Goal: Check status

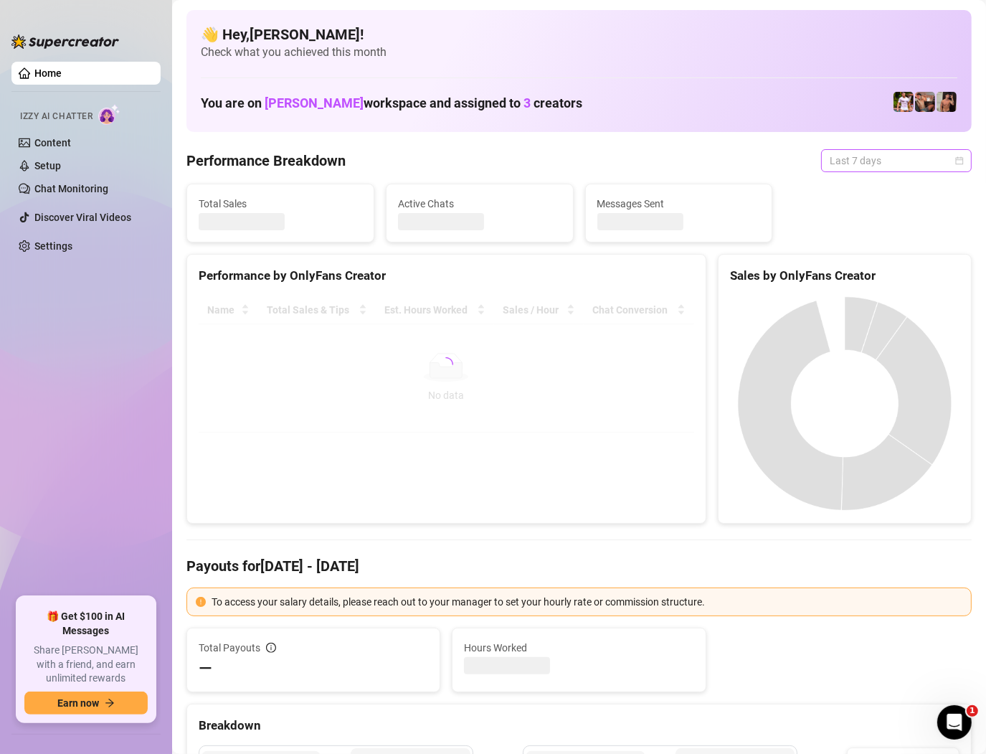
click at [882, 171] on span "Last 7 days" at bounding box center [896, 161] width 133 height 22
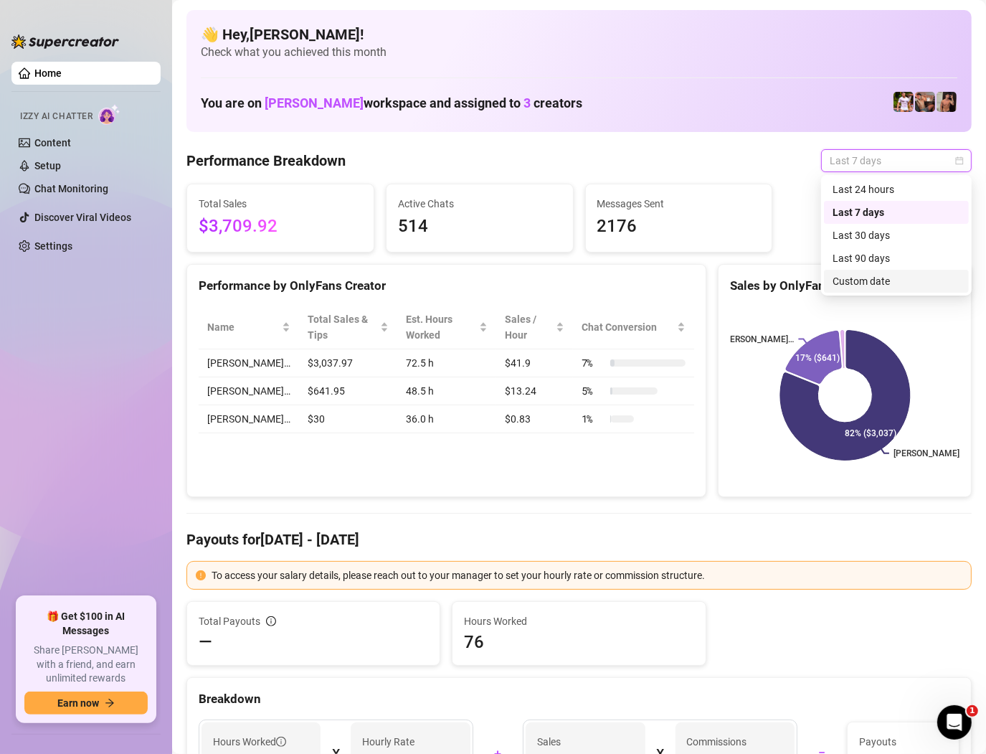
click at [845, 274] on div "Custom date" at bounding box center [897, 281] width 128 height 16
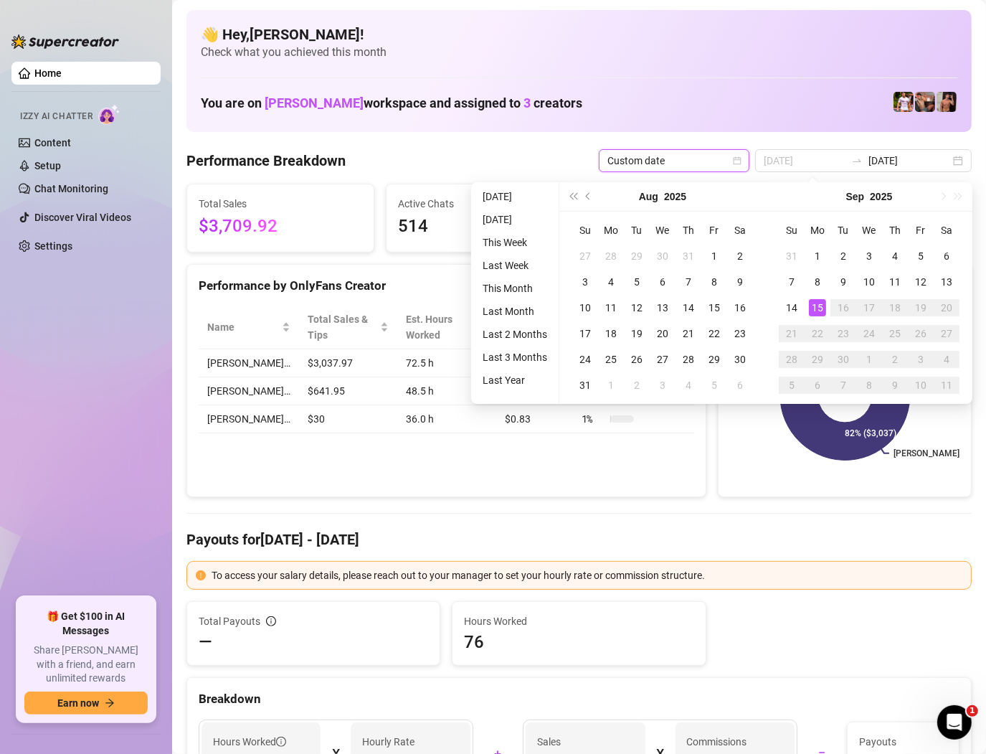
type input "[DATE]"
click at [808, 316] on td "15" at bounding box center [818, 308] width 26 height 26
click at [813, 303] on div "15" at bounding box center [817, 307] width 17 height 17
click at [813, 303] on div "[PERSON_NAME]… [PERSON_NAME]… 82% ($3,037) 17% ($641)" at bounding box center [845, 395] width 252 height 202
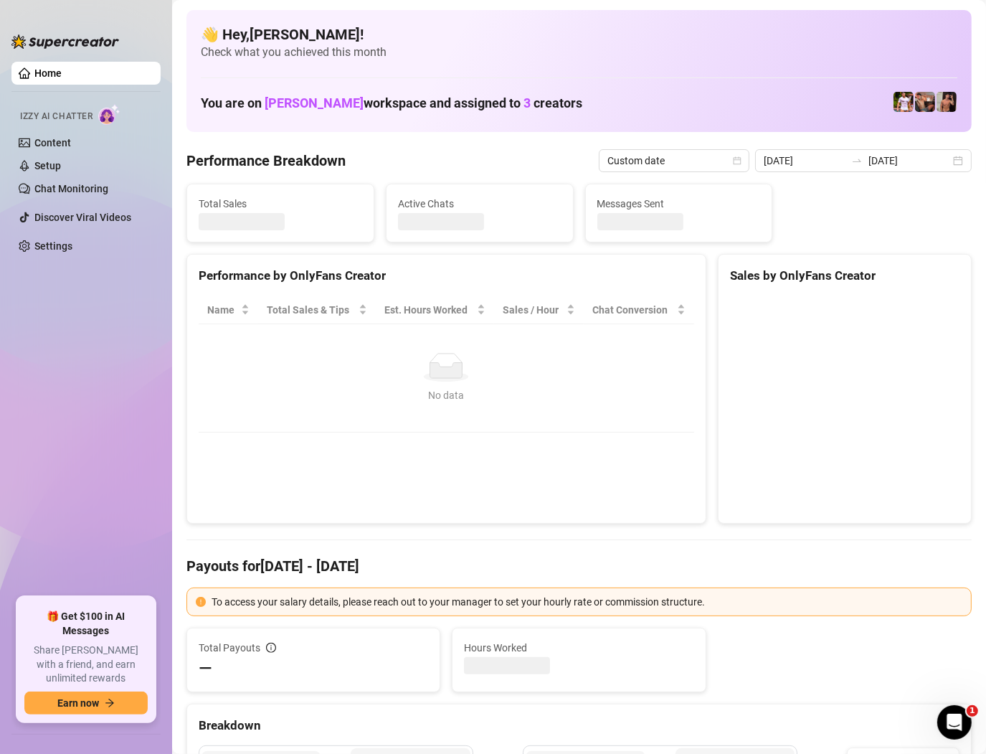
type input "[DATE]"
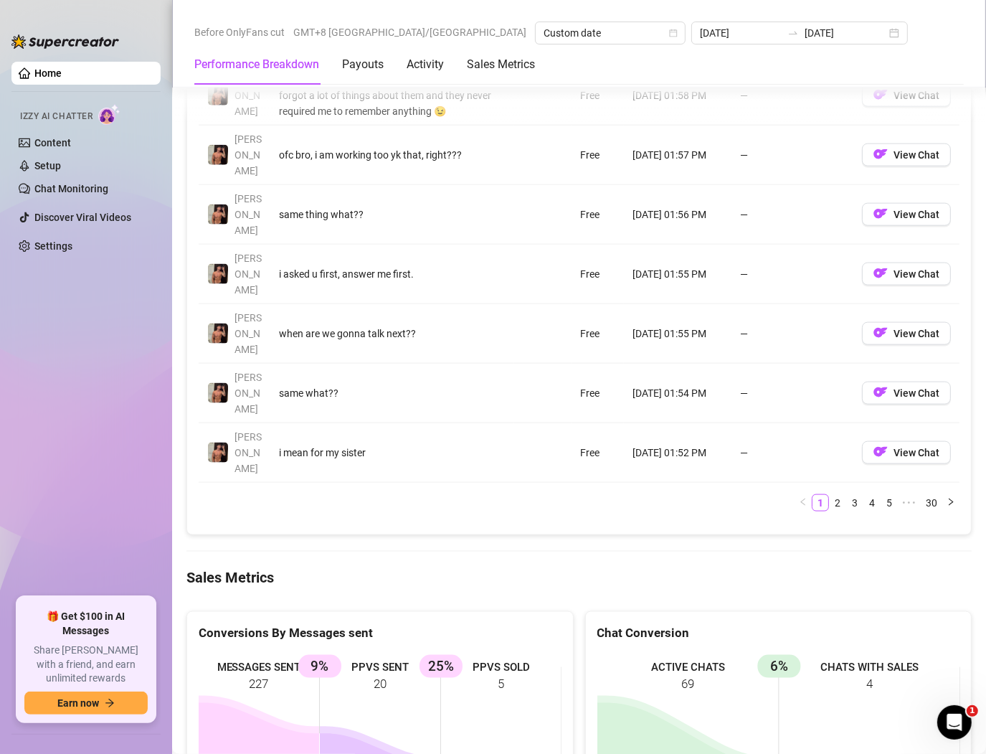
scroll to position [1637, 0]
